Goal: Task Accomplishment & Management: Manage account settings

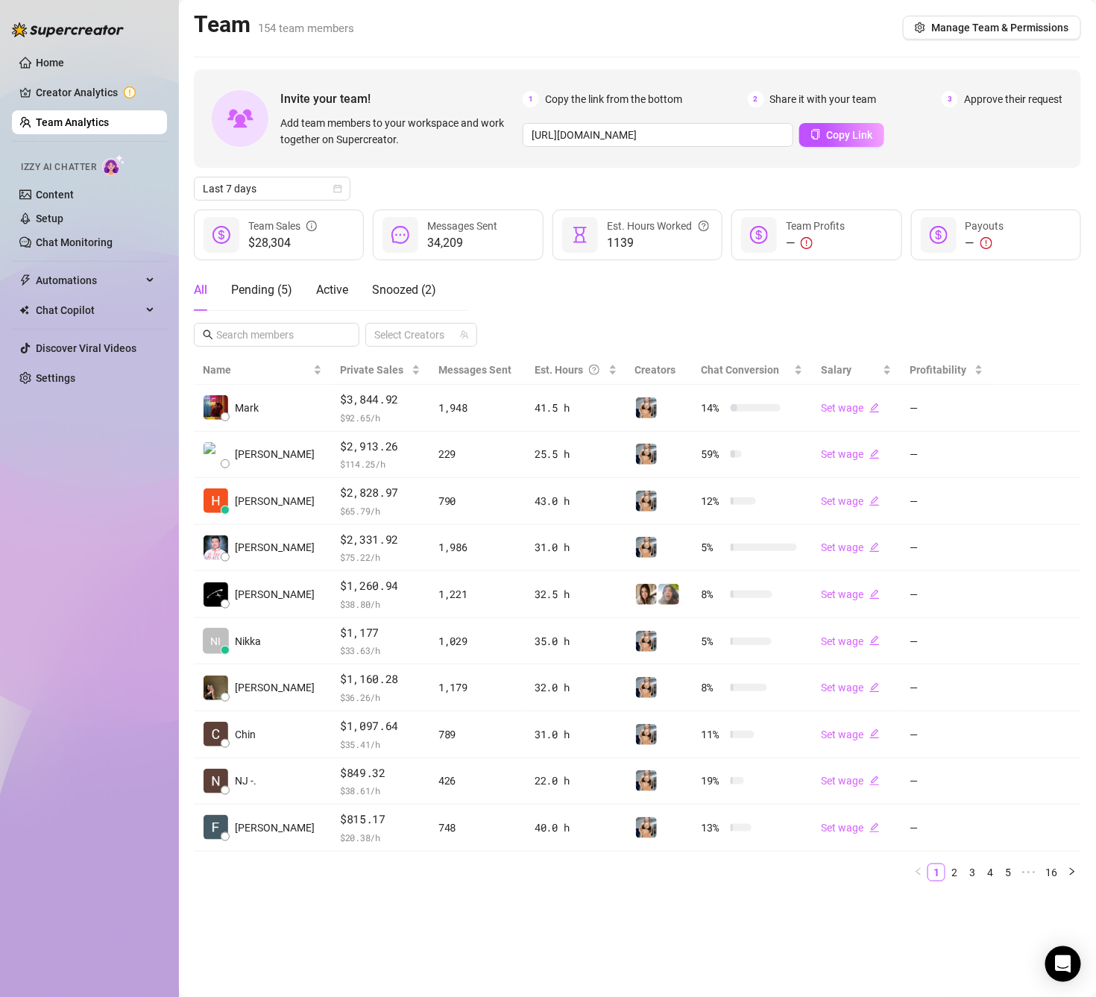
click at [954, 45] on main "Team 154 team members Manage Team & Permissions Invite your team! Add team memb…" at bounding box center [637, 498] width 917 height 997
click at [961, 32] on span "Manage Team & Permissions" at bounding box center [1000, 28] width 138 height 12
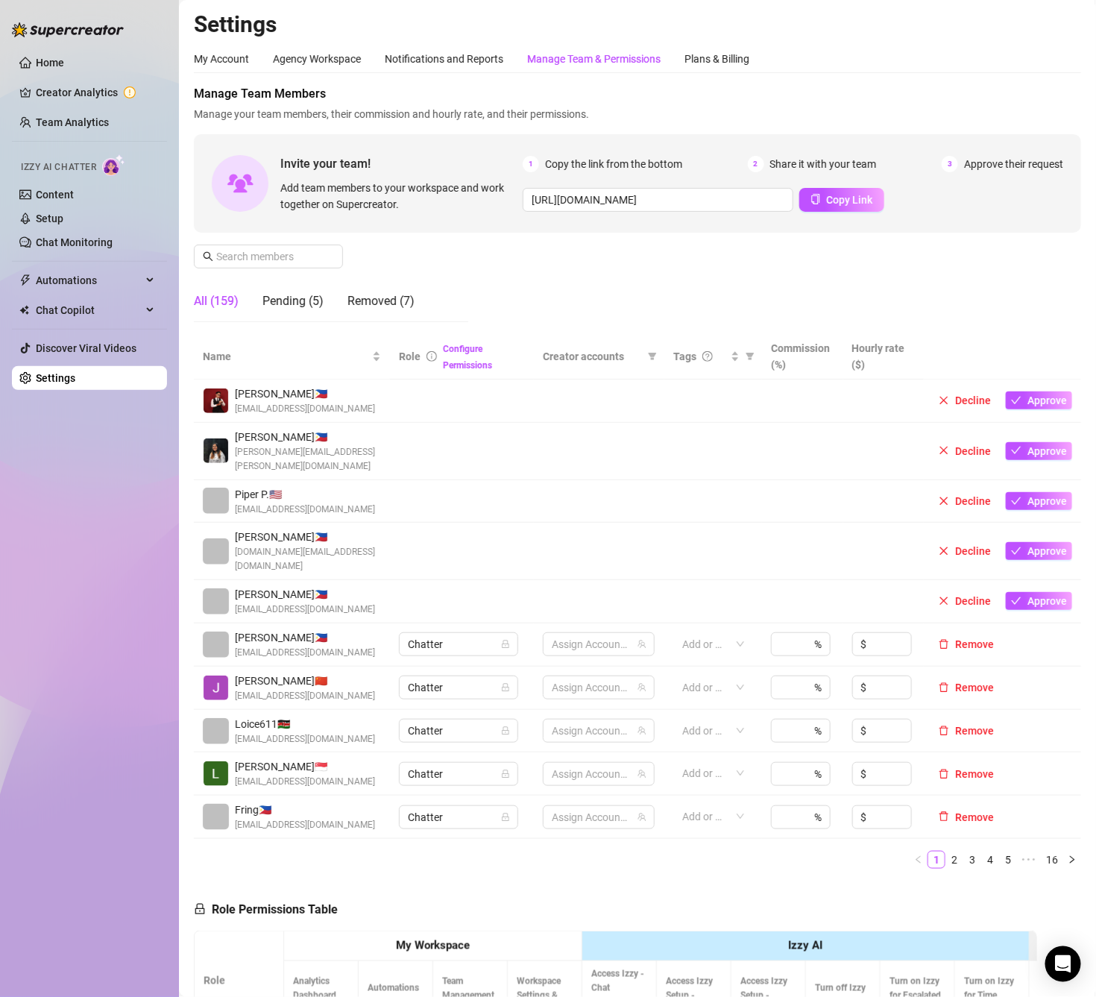
click at [554, 55] on div "Manage Team & Permissions" at bounding box center [593, 59] width 133 height 16
click at [297, 250] on input "text" at bounding box center [269, 256] width 106 height 16
click at [287, 261] on input "text" at bounding box center [269, 256] width 106 height 16
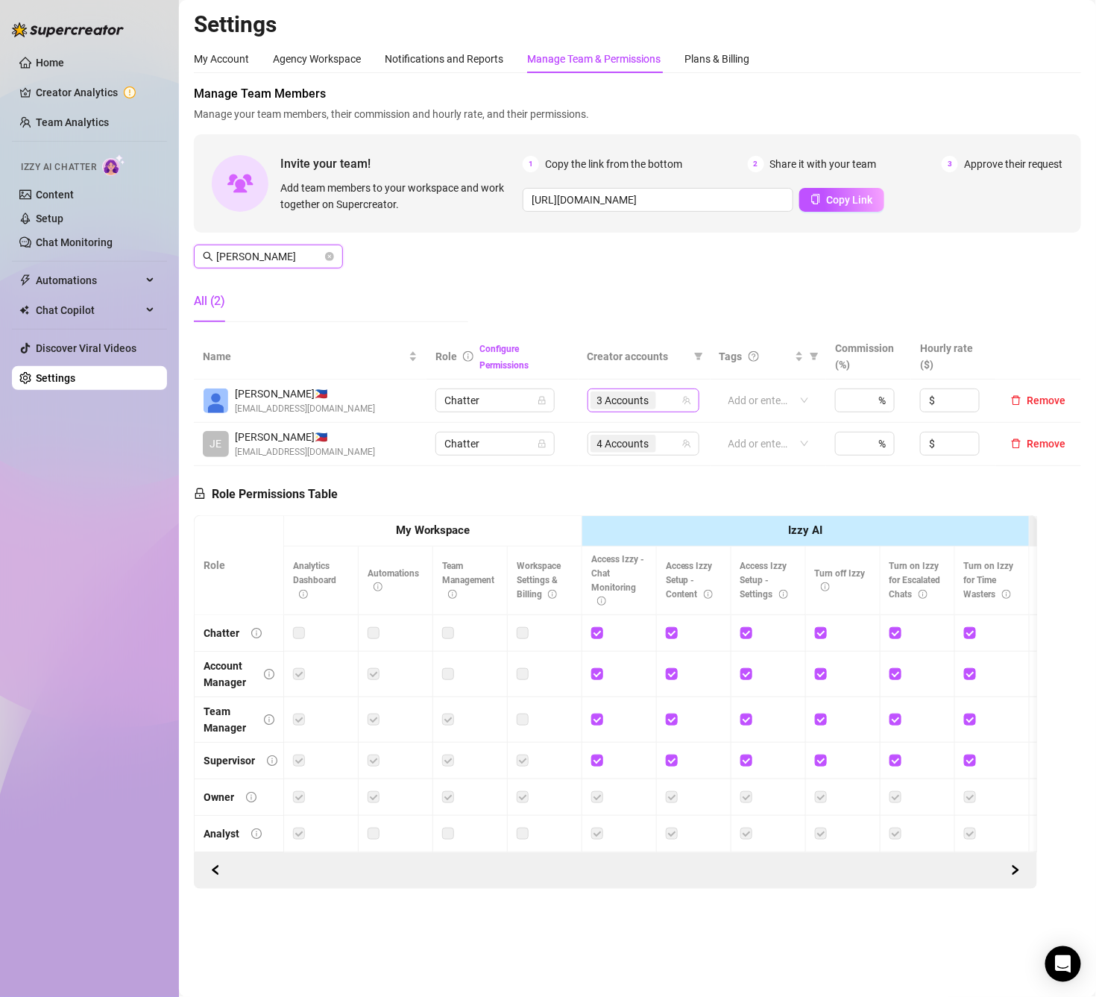
click at [675, 399] on div "3 Accounts" at bounding box center [635, 400] width 90 height 21
type input "[PERSON_NAME]"
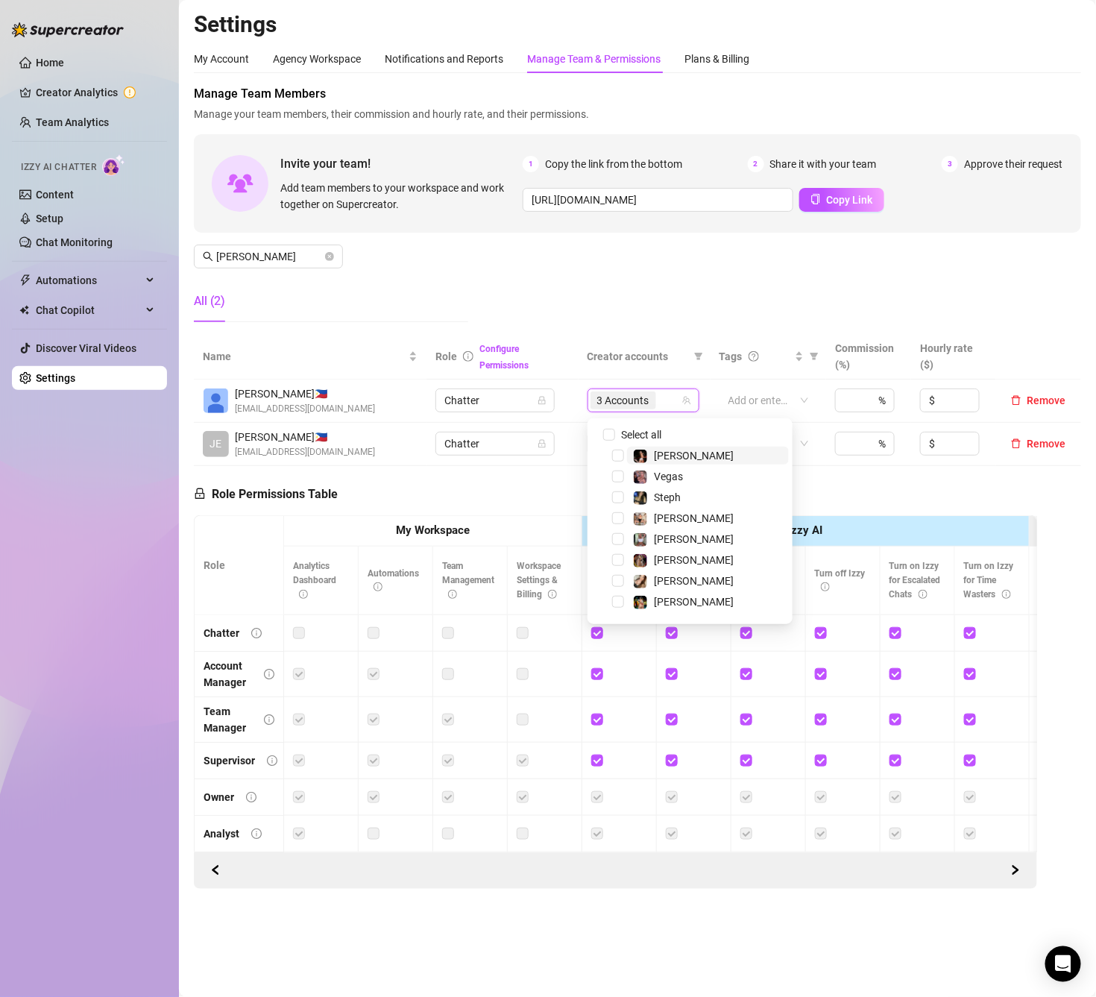
click at [637, 405] on span "3 Accounts" at bounding box center [623, 400] width 52 height 16
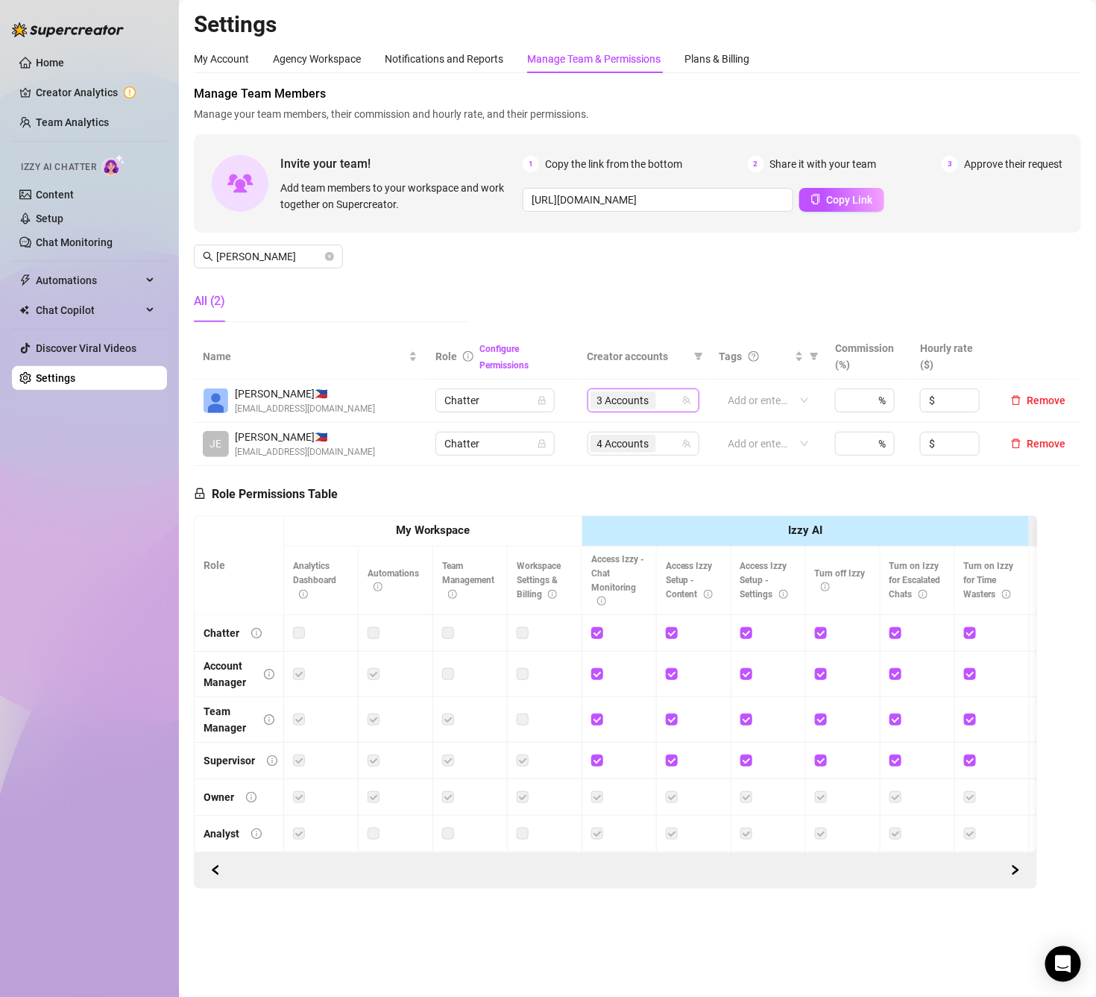
click at [637, 405] on span "3 Accounts" at bounding box center [623, 400] width 52 height 16
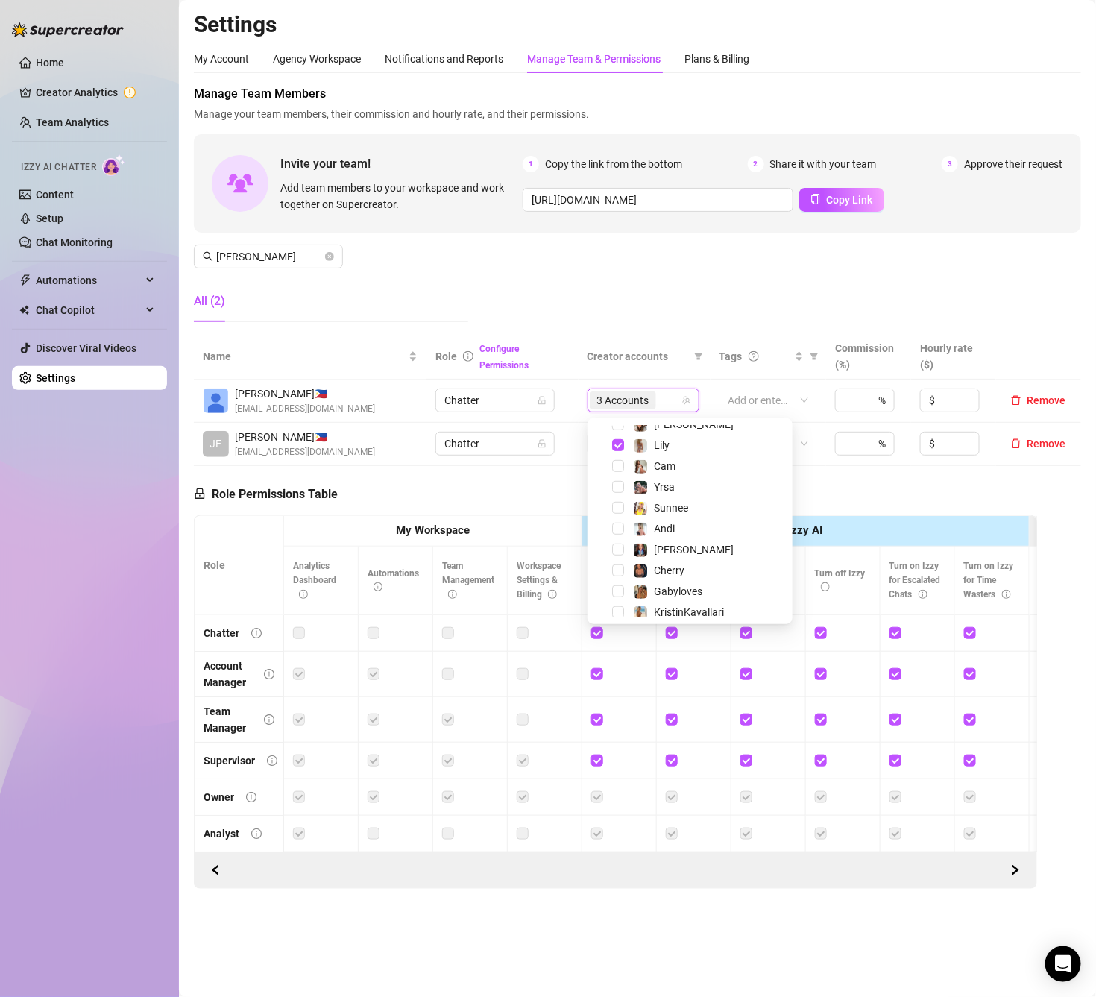
scroll to position [257, 0]
click at [639, 310] on div "Manage Team Members Manage your team members, their commission and hourly rate,…" at bounding box center [637, 209] width 887 height 249
